Goal: Transaction & Acquisition: Obtain resource

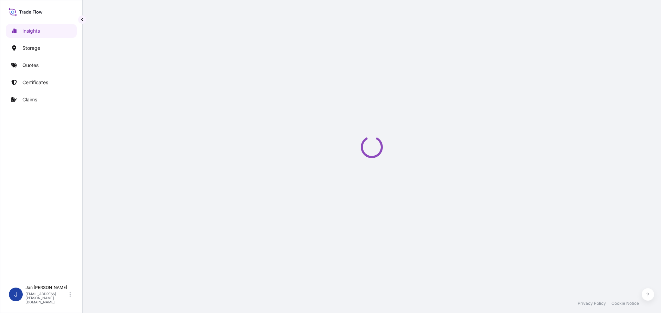
select select "2025"
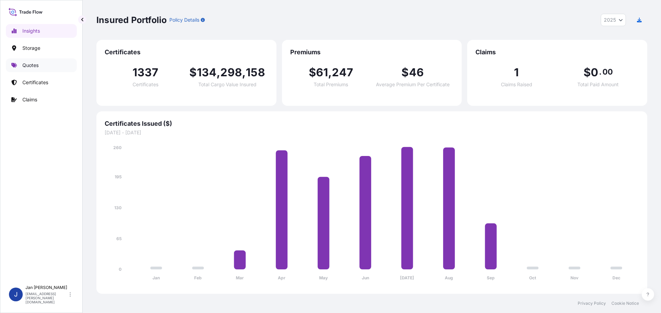
click at [38, 65] on p "Quotes" at bounding box center [30, 65] width 16 height 7
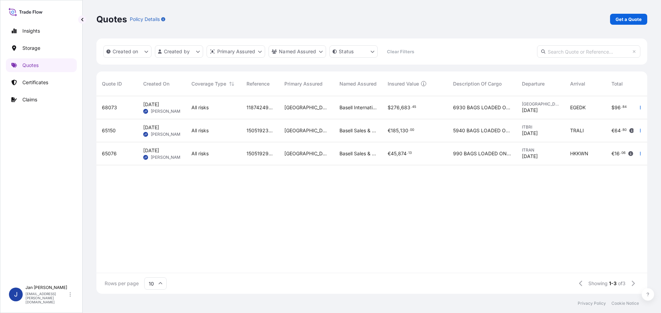
scroll to position [6, 6]
click at [638, 127] on button "button" at bounding box center [639, 130] width 11 height 11
click at [600, 144] on p "Duplicate quote" at bounding box center [612, 144] width 36 height 7
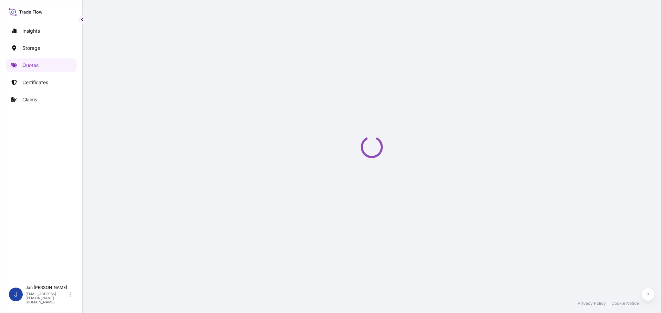
select select "Water"
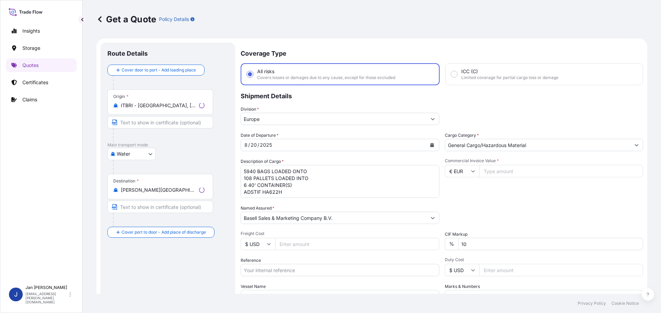
scroll to position [11, 0]
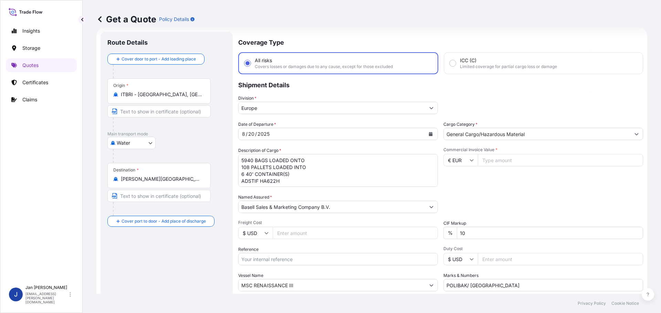
click at [429, 131] on button "Calendar" at bounding box center [430, 134] width 11 height 11
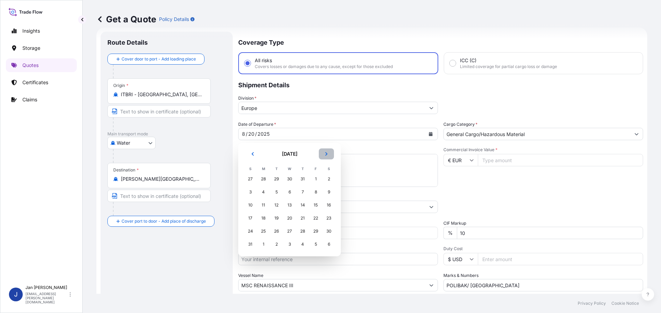
click at [326, 153] on icon "Next" at bounding box center [326, 153] width 2 height 3
click at [329, 192] on div "13" at bounding box center [328, 192] width 12 height 12
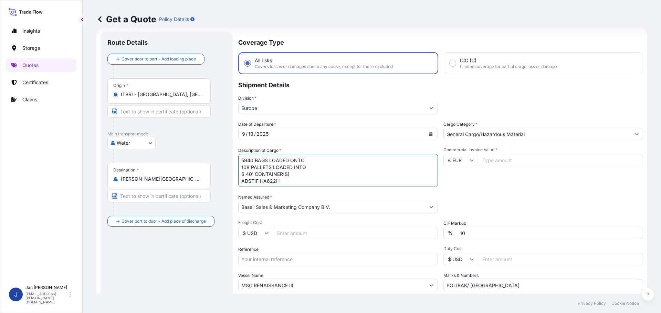
drag, startPoint x: 193, startPoint y: 153, endPoint x: 191, endPoint y: 149, distance: 4.3
click at [191, 149] on form "Route Details Cover door to port - Add loading place Place of loading Road / [G…" at bounding box center [371, 188] width 550 height 320
click at [54, 208] on div "Insights Storage Quotes Certificates Claims J [PERSON_NAME] [EMAIL_ADDRESS][PER…" at bounding box center [327, 156] width 655 height 313
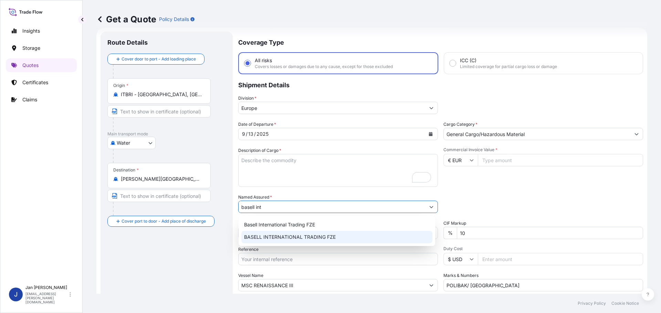
click at [277, 236] on span "BASELL INTERNATIONAL TRADING FZE" at bounding box center [290, 237] width 92 height 7
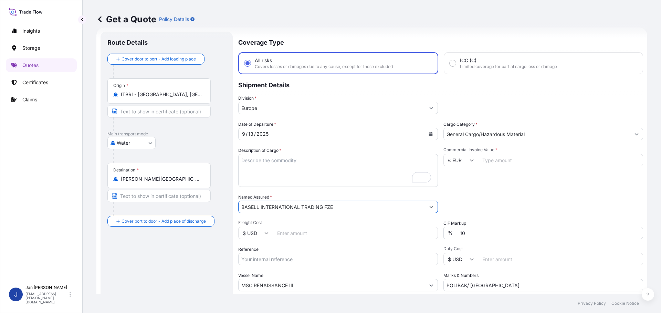
type input "BASELL INTERNATIONAL TRADING FZE"
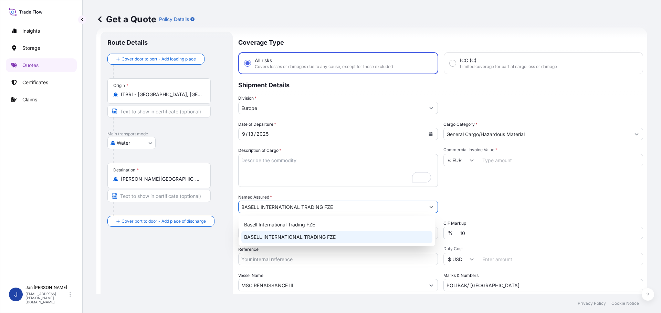
drag, startPoint x: 207, startPoint y: 268, endPoint x: 248, endPoint y: 253, distance: 43.9
click at [207, 268] on div "Route Details Cover door to port - Add loading place Place of loading Road / [G…" at bounding box center [166, 188] width 118 height 298
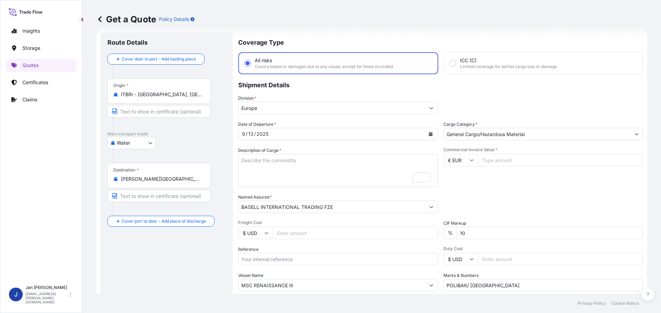
click at [258, 259] on input "Reference" at bounding box center [338, 259] width 200 height 12
paste input "5013233112 304261393"
click at [267, 259] on input "5013233112 304261393" at bounding box center [338, 259] width 200 height 12
click at [318, 261] on input "5013233112 304261393" at bounding box center [338, 259] width 200 height 12
paste input "1187436138"
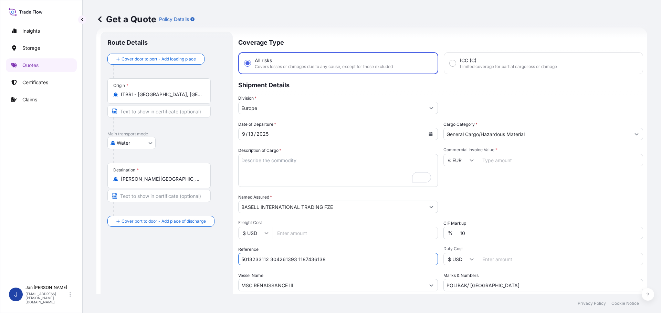
type input "5013233112 304261393 1187436138"
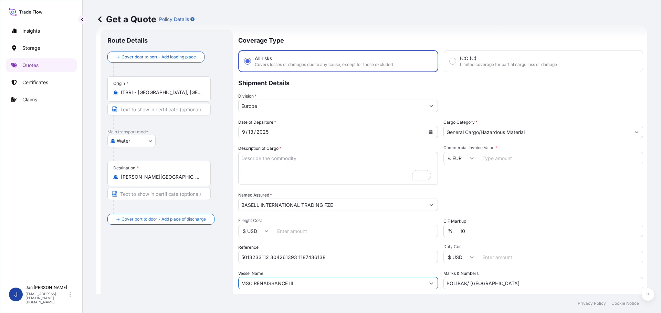
drag, startPoint x: 312, startPoint y: 287, endPoint x: 141, endPoint y: 283, distance: 171.0
click at [139, 280] on form "Route Details Cover door to port - Add loading place Place of loading Road / [G…" at bounding box center [371, 185] width 550 height 320
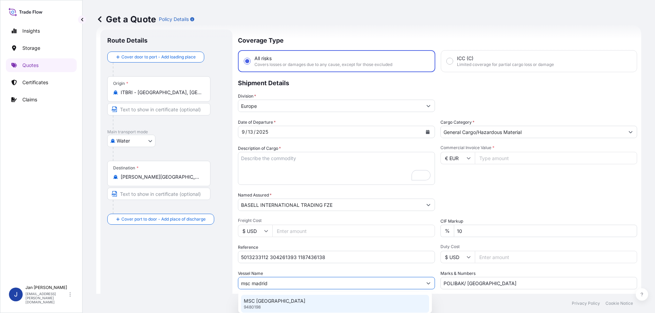
click at [271, 302] on p "MSC [GEOGRAPHIC_DATA]" at bounding box center [275, 301] width 62 height 7
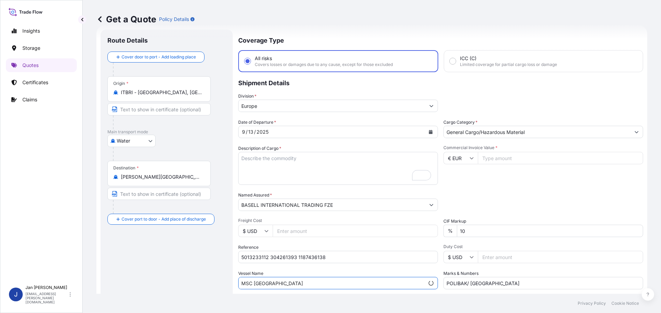
type input "MSC [GEOGRAPHIC_DATA]"
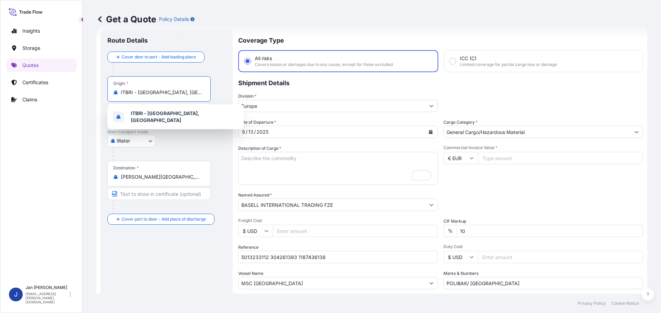
drag, startPoint x: 176, startPoint y: 92, endPoint x: 22, endPoint y: 88, distance: 154.2
click at [41, 88] on div "Insights Storage Quotes Certificates Claims J [PERSON_NAME] [EMAIL_ADDRESS][PER…" at bounding box center [330, 156] width 661 height 313
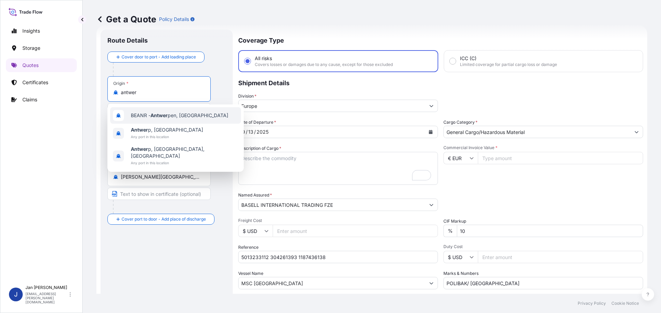
click at [142, 118] on span "BEANR - Antwer pen, [GEOGRAPHIC_DATA]" at bounding box center [179, 115] width 97 height 7
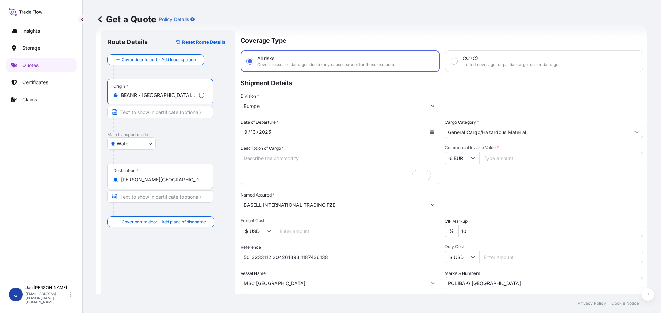
type input "BEANR - [GEOGRAPHIC_DATA], [GEOGRAPHIC_DATA]"
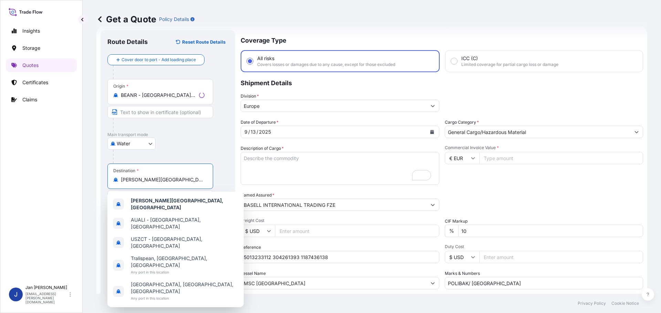
drag, startPoint x: 180, startPoint y: 181, endPoint x: 22, endPoint y: 169, distance: 158.4
click at [22, 169] on div "Insights Storage Quotes Certificates Claims J [PERSON_NAME] [EMAIL_ADDRESS][PER…" at bounding box center [330, 156] width 661 height 313
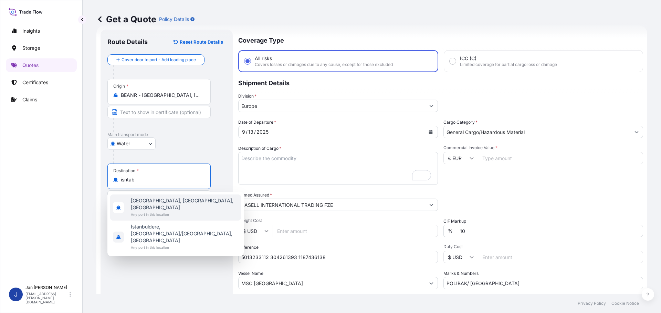
click at [172, 198] on span "[GEOGRAPHIC_DATA], [GEOGRAPHIC_DATA], [GEOGRAPHIC_DATA]" at bounding box center [184, 204] width 107 height 14
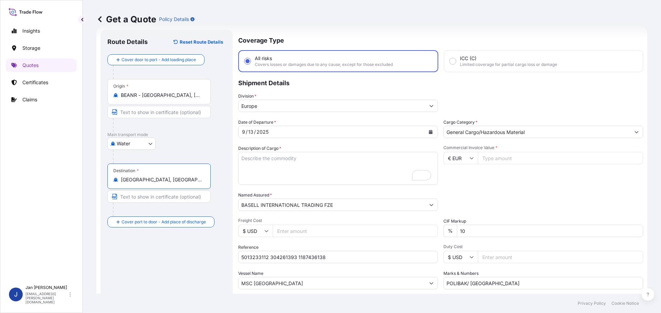
type input "[GEOGRAPHIC_DATA], [GEOGRAPHIC_DATA], [GEOGRAPHIC_DATA]"
click at [525, 157] on input "Commercial Invoice Value *" at bounding box center [559, 158] width 165 height 12
type input "41580"
click at [261, 161] on textarea "5940 BAGS LOADED ONTO 108 PALLETS LOADED INTO 6 40' CONTAINER(S) ADSTIF HA622H" at bounding box center [338, 168] width 200 height 33
paste textarea "BAGS LOADED ONTO 18 PALLETS LOADED INTO 1 40' HIGH CUBE CONTAINER HOSTALEN PP E…"
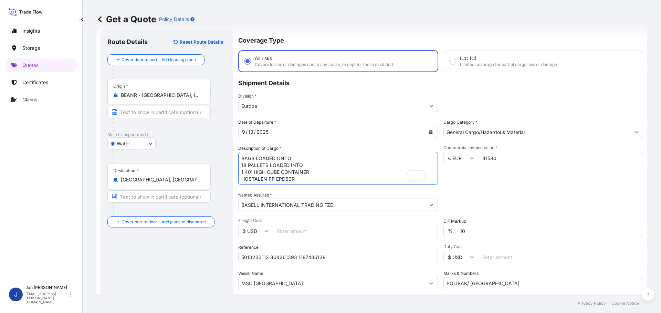
click at [241, 158] on textarea "5940 BAGS LOADED ONTO 108 PALLETS LOADED INTO 6 40' CONTAINER(S) ADSTIF HA622H" at bounding box center [338, 168] width 200 height 33
type textarea "990 BAGS LOADED ONTO 18 PALLETS LOADED INTO 1 40' HIGH CUBE CONTAINER HOSTALEN …"
drag, startPoint x: 383, startPoint y: 279, endPoint x: 358, endPoint y: 279, distance: 24.8
click at [358, 279] on div "Date of Departure * [DATE] Cargo Category * General Cargo/Hazardous Material De…" at bounding box center [440, 204] width 405 height 171
paste input "FIRAT PLASTIK"
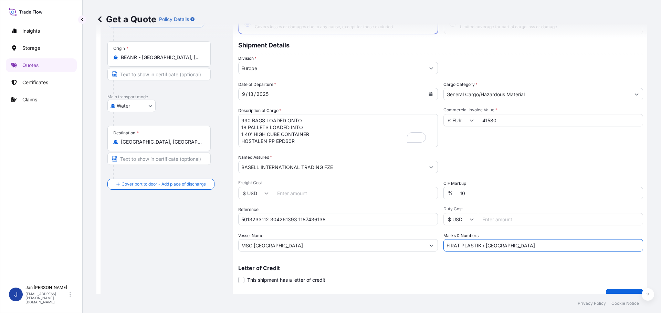
scroll to position [64, 0]
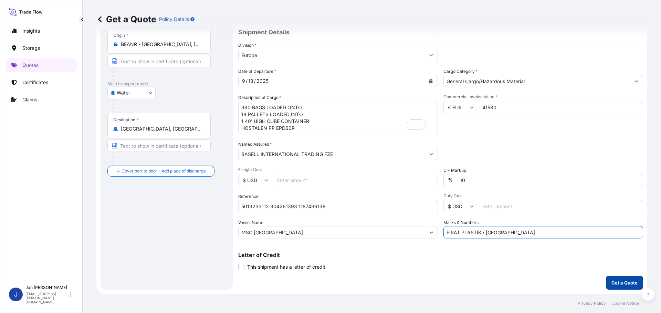
type input "FIRAT PLASTIK / [GEOGRAPHIC_DATA]"
click at [618, 283] on p "Get a Quote" at bounding box center [624, 283] width 26 height 7
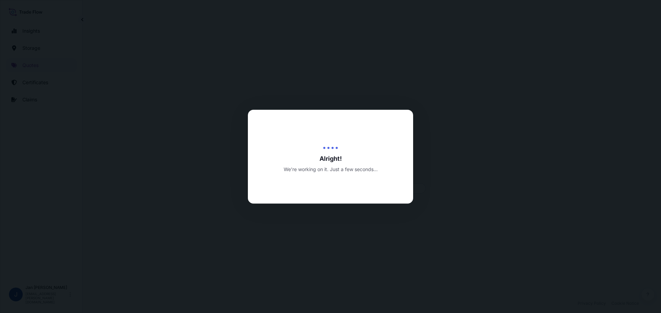
select select "Water"
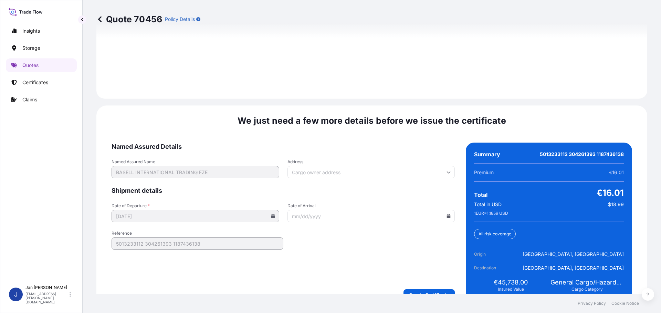
scroll to position [999, 0]
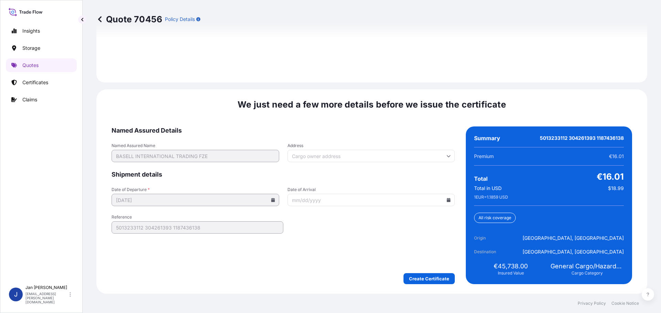
click at [442, 199] on input "Date of Arrival" at bounding box center [371, 200] width 168 height 12
click at [447, 202] on icon at bounding box center [449, 200] width 4 height 4
click at [400, 151] on button "27" at bounding box center [400, 152] width 11 height 11
type input "[DATE]"
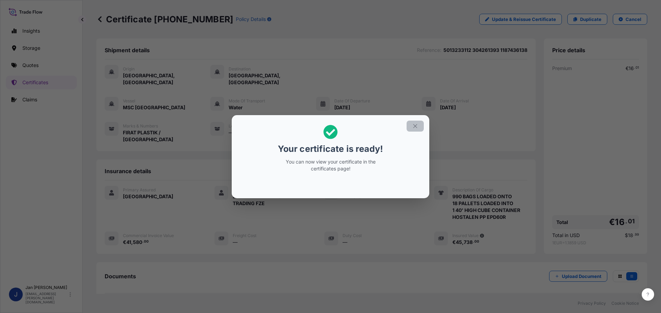
click at [412, 126] on icon "button" at bounding box center [415, 126] width 6 height 6
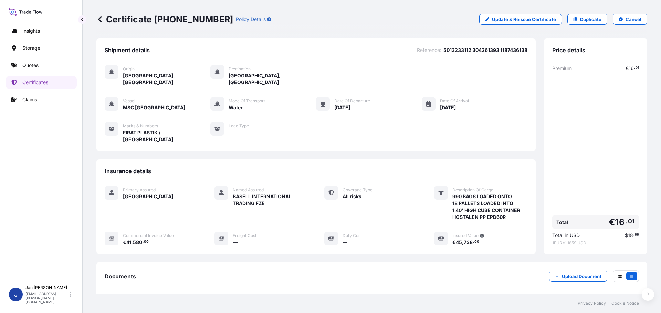
scroll to position [62, 0]
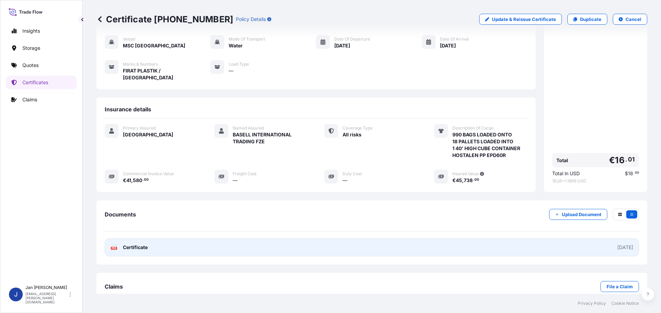
click at [112, 244] on icon at bounding box center [114, 247] width 6 height 7
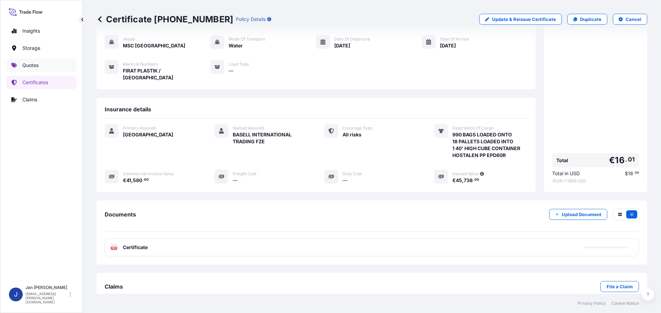
click at [17, 65] on link "Quotes" at bounding box center [41, 65] width 71 height 14
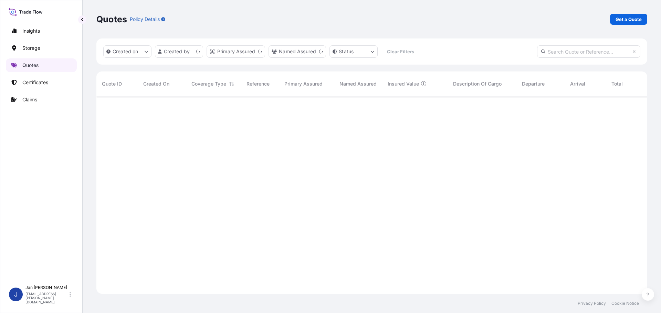
scroll to position [196, 545]
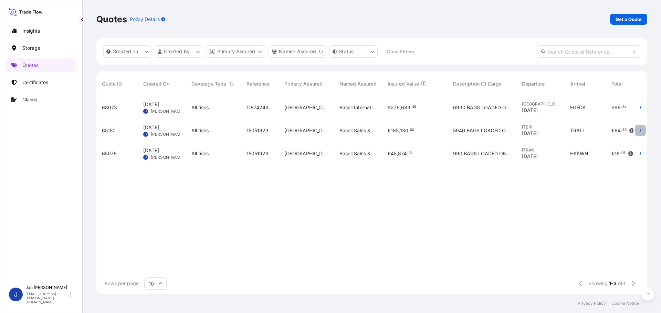
click at [639, 131] on icon "button" at bounding box center [640, 131] width 4 height 4
click at [615, 141] on p "Duplicate quote" at bounding box center [612, 144] width 36 height 7
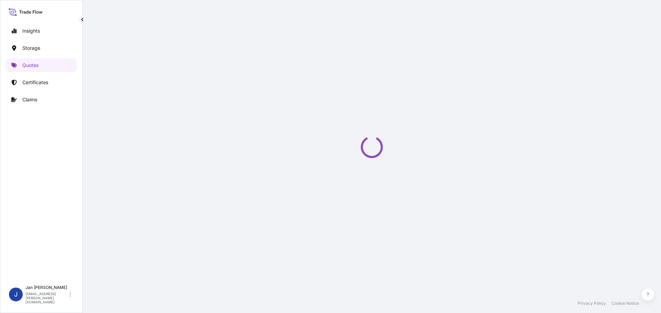
select select "Water"
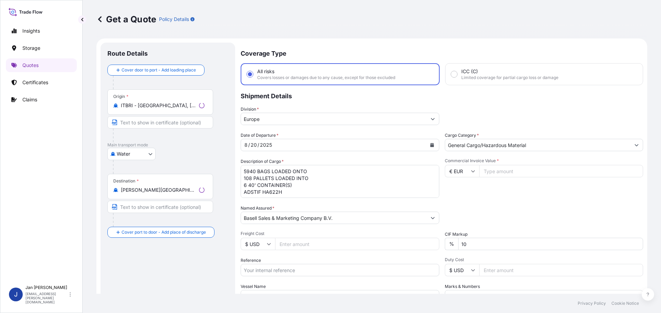
scroll to position [11, 0]
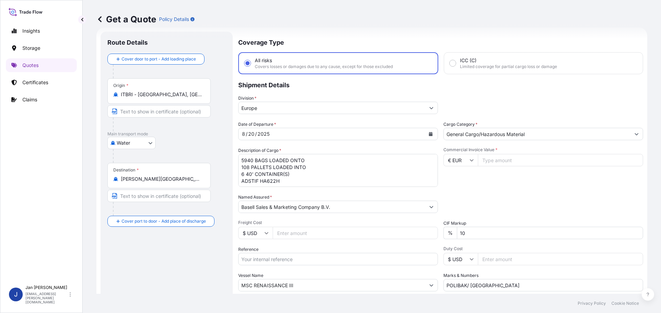
click at [429, 134] on icon "Calendar" at bounding box center [431, 134] width 4 height 4
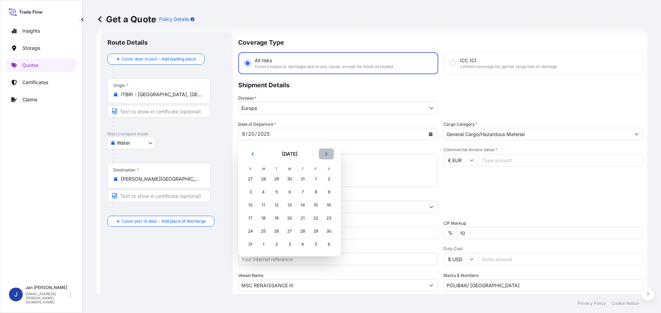
click at [326, 154] on icon "Next" at bounding box center [326, 154] width 4 height 4
click at [328, 191] on div "13" at bounding box center [328, 192] width 12 height 12
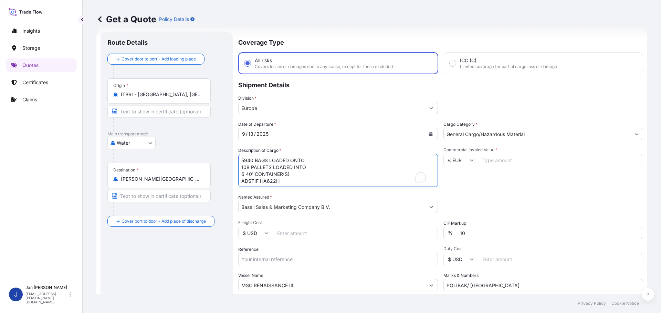
drag, startPoint x: 269, startPoint y: 180, endPoint x: 185, endPoint y: 135, distance: 94.7
click at [185, 135] on form "Route Details Cover door to port - Add loading place Place of loading Road / [G…" at bounding box center [371, 188] width 550 height 320
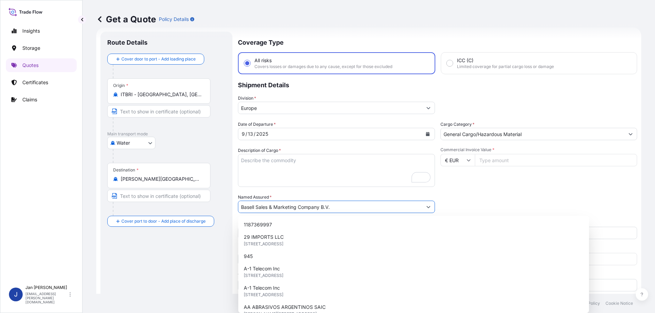
drag, startPoint x: 336, startPoint y: 207, endPoint x: 100, endPoint y: 180, distance: 238.2
click at [100, 180] on form "Route Details Cover door to port - Add loading place Place of loading Road / [G…" at bounding box center [368, 188] width 545 height 320
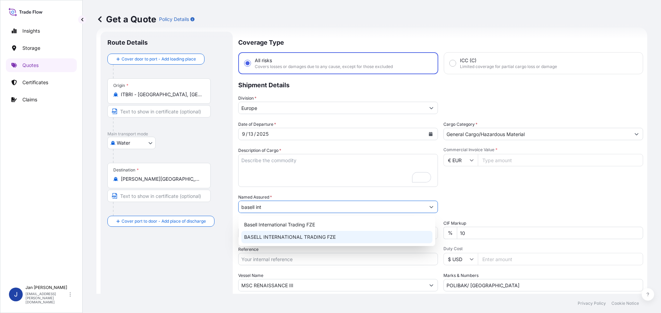
click at [279, 241] on div "BASELL INTERNATIONAL TRADING FZE" at bounding box center [336, 237] width 191 height 12
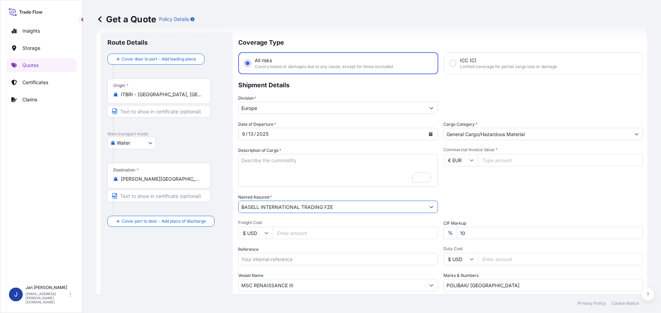
type input "BASELL INTERNATIONAL TRADING FZE"
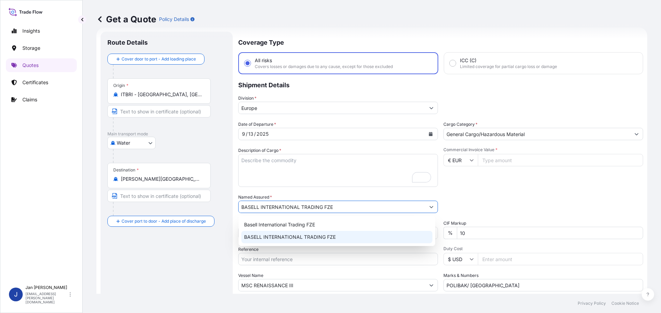
click at [265, 240] on span "BASELL INTERNATIONAL TRADING FZE" at bounding box center [290, 237] width 92 height 7
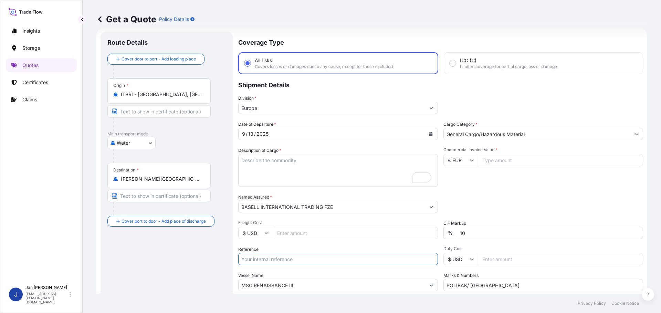
click at [267, 261] on input "Reference" at bounding box center [338, 259] width 200 height 12
paste input "5013205626 304256948"
click at [271, 262] on input "5013205626 304256948" at bounding box center [338, 259] width 200 height 12
click at [308, 263] on input "5013205626 304256948" at bounding box center [338, 259] width 200 height 12
paste input "1187433146"
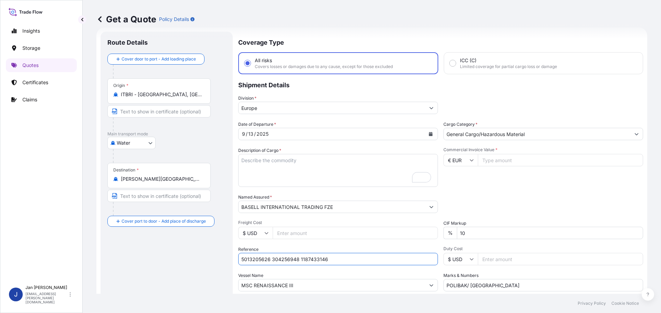
type input "5013205626 304256948 1187433146"
drag, startPoint x: 302, startPoint y: 287, endPoint x: 156, endPoint y: 276, distance: 146.7
click at [162, 277] on form "Route Details Cover door to port - Add loading place Place of loading Road / [G…" at bounding box center [371, 188] width 550 height 320
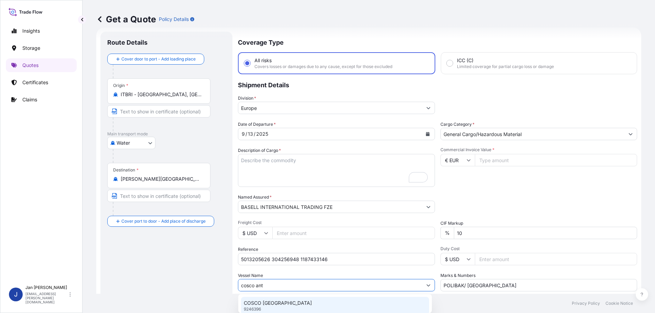
click at [280, 302] on p "COSCO [GEOGRAPHIC_DATA]" at bounding box center [278, 303] width 68 height 7
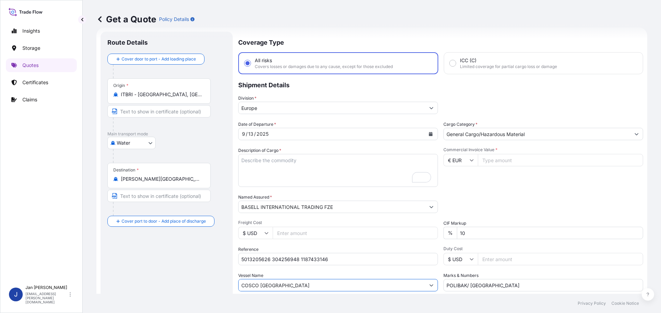
type input "COSCO [GEOGRAPHIC_DATA]"
click at [502, 158] on input "Commercial Invoice Value *" at bounding box center [559, 160] width 165 height 12
paste input "1187433146"
drag, startPoint x: 432, startPoint y: 164, endPoint x: 424, endPoint y: 164, distance: 8.3
click at [424, 164] on div "Date of Departure * [DATE] Cargo Category * General Cargo/Hazardous Material De…" at bounding box center [440, 206] width 405 height 171
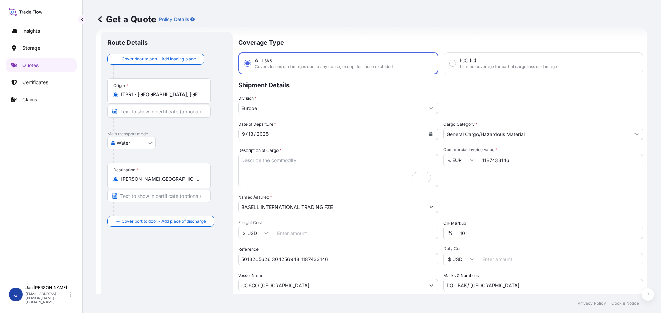
paste input "222750"
type input "222750"
click at [503, 191] on div "Date of Departure * [DATE] Cargo Category * General Cargo/Hazardous Material De…" at bounding box center [440, 206] width 405 height 171
drag, startPoint x: 170, startPoint y: 96, endPoint x: 57, endPoint y: 96, distance: 112.5
click at [58, 96] on div "Insights Storage Quotes Certificates Claims J [PERSON_NAME] [EMAIL_ADDRESS][PER…" at bounding box center [330, 156] width 661 height 313
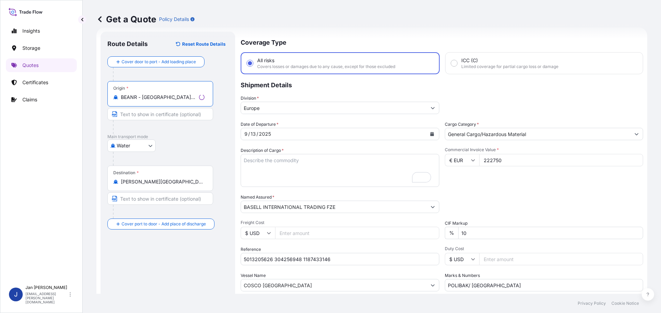
type input "BEANR - [GEOGRAPHIC_DATA], [GEOGRAPHIC_DATA]"
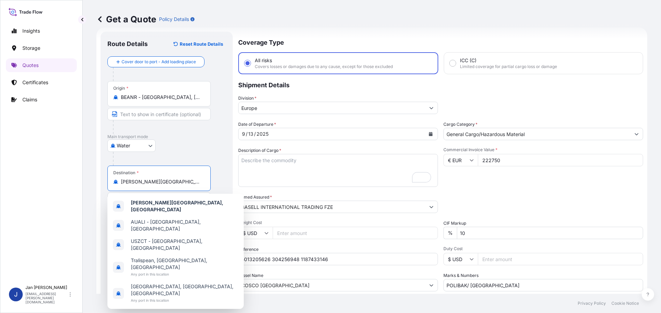
drag, startPoint x: 140, startPoint y: 181, endPoint x: 45, endPoint y: 180, distance: 94.6
click at [45, 181] on div "Insights Storage Quotes Certificates Claims J [PERSON_NAME] [EMAIL_ADDRESS][PER…" at bounding box center [330, 156] width 661 height 313
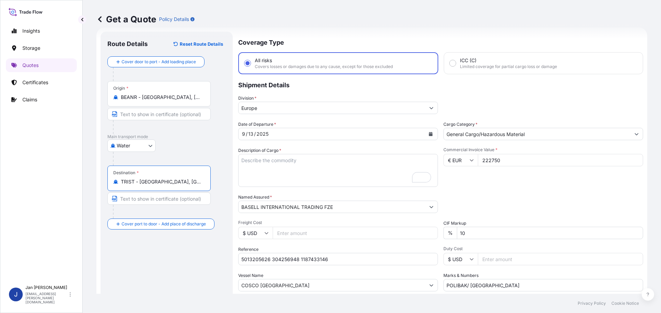
type input "TRIST - [GEOGRAPHIC_DATA], [GEOGRAPHIC_DATA]"
click at [346, 180] on textarea "5940 BAGS LOADED ONTO 108 PALLETS LOADED INTO 6 40' CONTAINER(S) ADSTIF HA622H" at bounding box center [338, 170] width 200 height 33
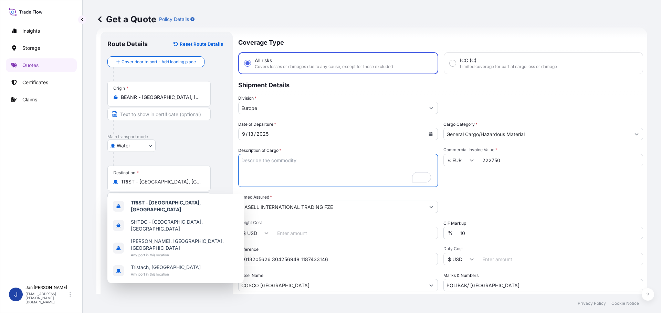
paste textarea "BAGS LOADED ONTO 180 PALLETS LOADED INTO 10 40' HIGH CUBE CONTAINER HOSTALEN CR…"
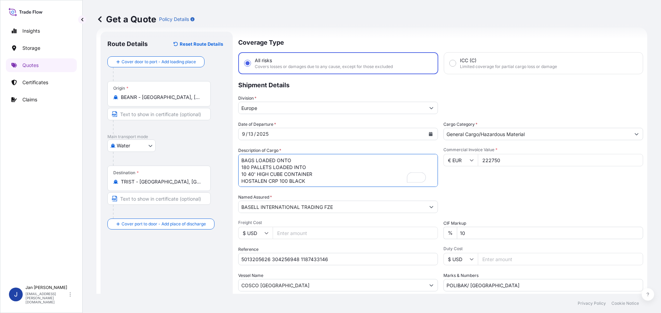
click at [241, 158] on textarea "5940 BAGS LOADED ONTO 108 PALLETS LOADED INTO 6 40' CONTAINER(S) ADSTIF HA622H" at bounding box center [338, 170] width 200 height 33
type textarea "9900 BAGS LOADED ONTO 180 PALLETS LOADED INTO 10 40' HIGH CUBE CONTAINER HOSTAL…"
drag, startPoint x: 472, startPoint y: 283, endPoint x: 287, endPoint y: 279, distance: 184.8
click at [279, 282] on div "Date of Departure * [DATE] Cargo Category * General Cargo/Hazardous Material De…" at bounding box center [440, 206] width 405 height 171
paste input "LASMAR"
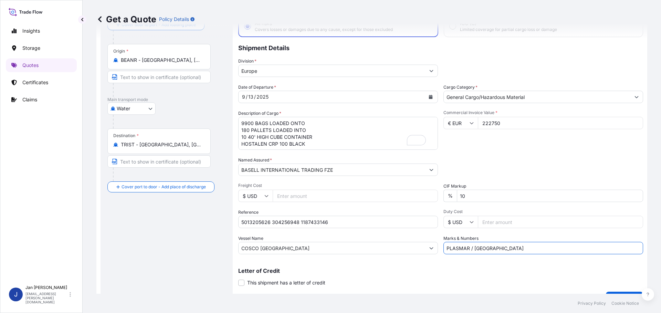
scroll to position [64, 0]
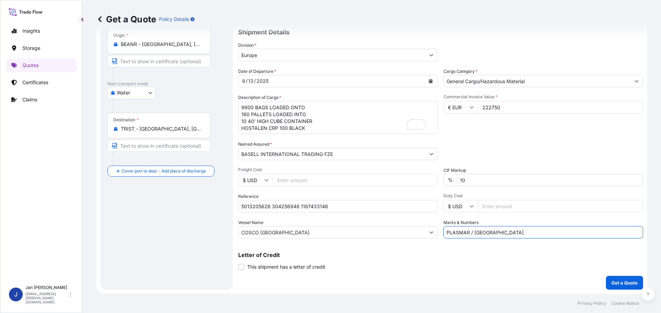
type input "PLASMAR / [GEOGRAPHIC_DATA]"
click at [616, 282] on p "Get a Quote" at bounding box center [624, 283] width 26 height 7
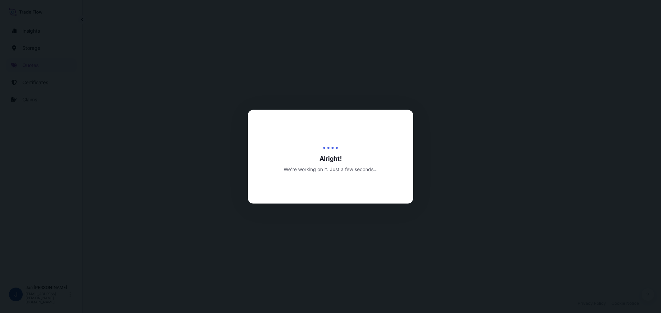
select select "Water"
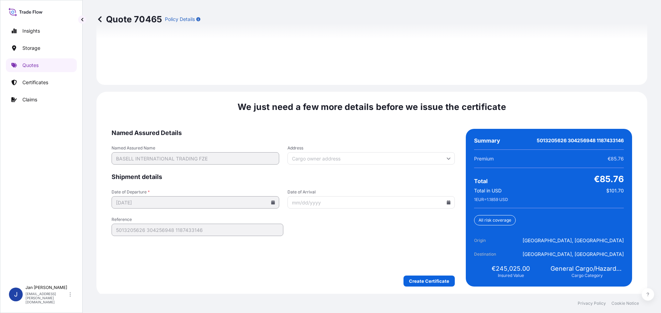
scroll to position [999, 0]
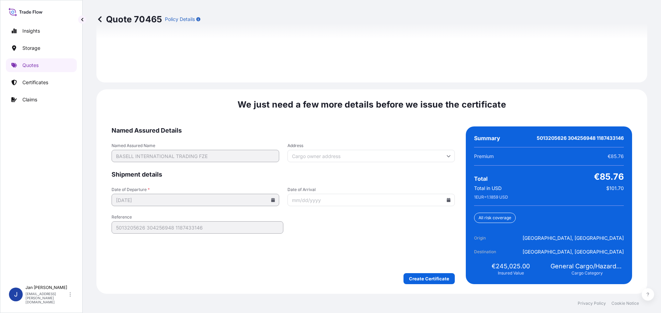
click at [447, 201] on icon at bounding box center [449, 200] width 4 height 4
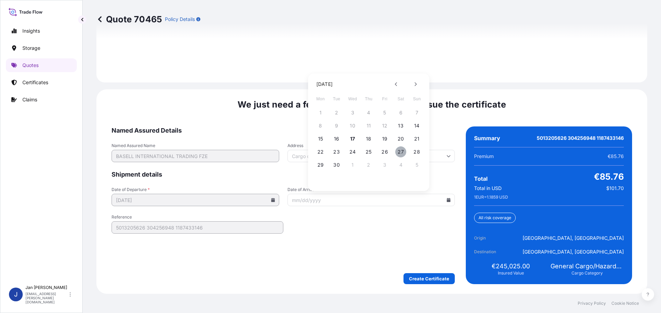
click at [400, 151] on button "27" at bounding box center [400, 152] width 11 height 11
type input "[DATE]"
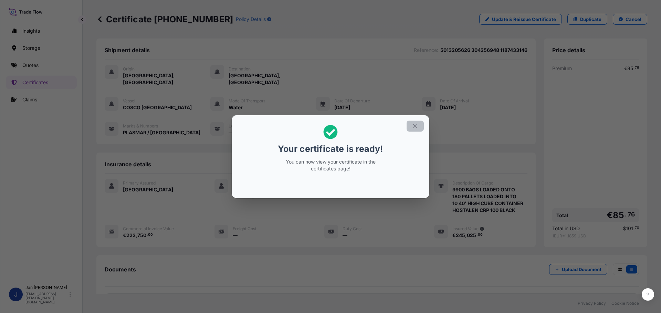
click at [415, 126] on icon "button" at bounding box center [415, 126] width 4 height 4
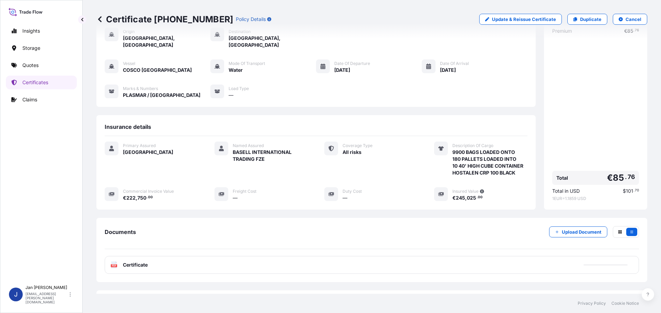
scroll to position [62, 0]
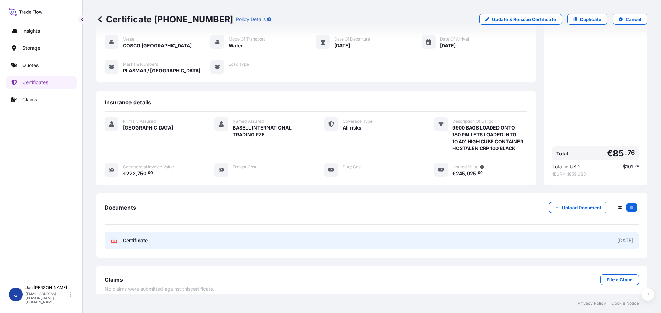
click at [113, 240] on text "PDF" at bounding box center [114, 241] width 4 height 2
